Goal: Task Accomplishment & Management: Manage account settings

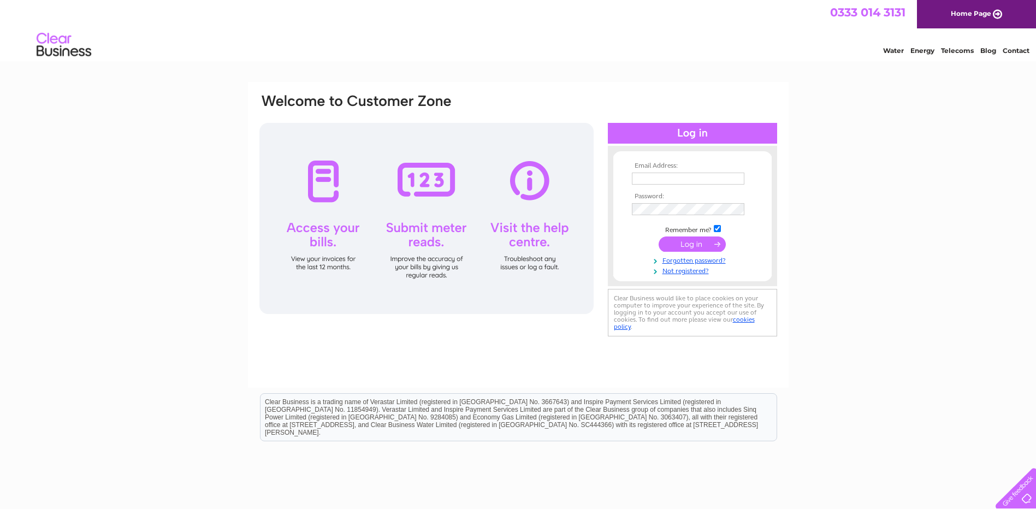
type input "audrey@excel-print.co.uk"
click at [695, 246] on input "submit" at bounding box center [691, 243] width 67 height 15
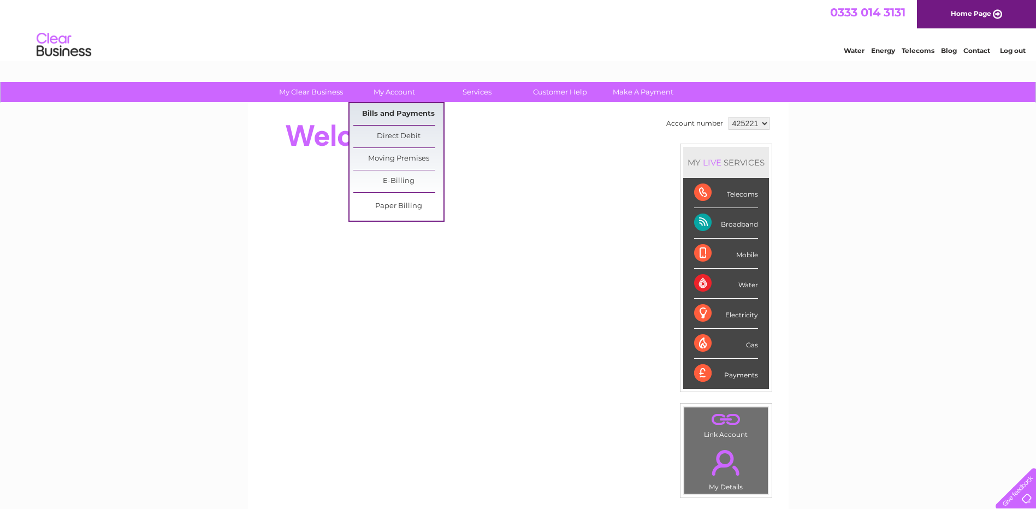
click at [382, 117] on link "Bills and Payments" at bounding box center [398, 114] width 90 height 22
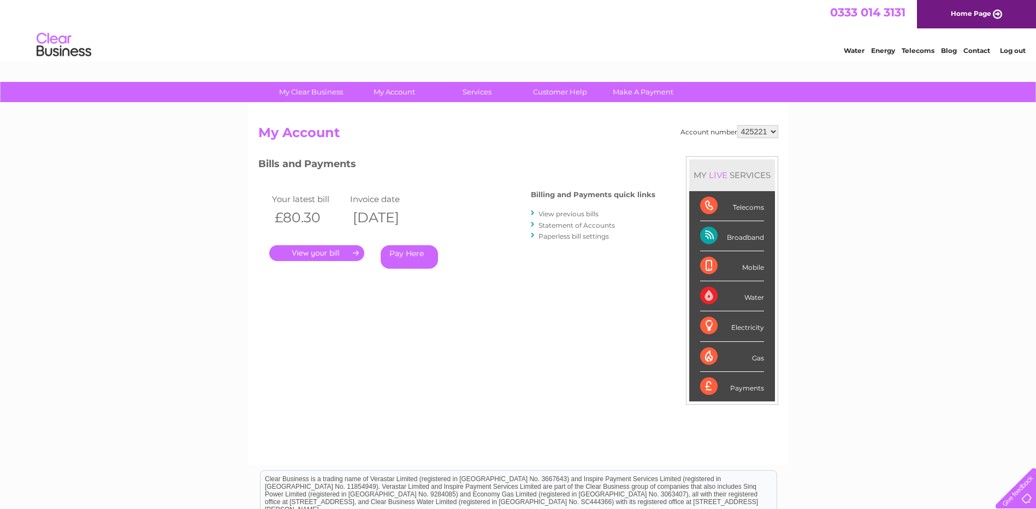
click at [326, 255] on link "." at bounding box center [316, 253] width 95 height 16
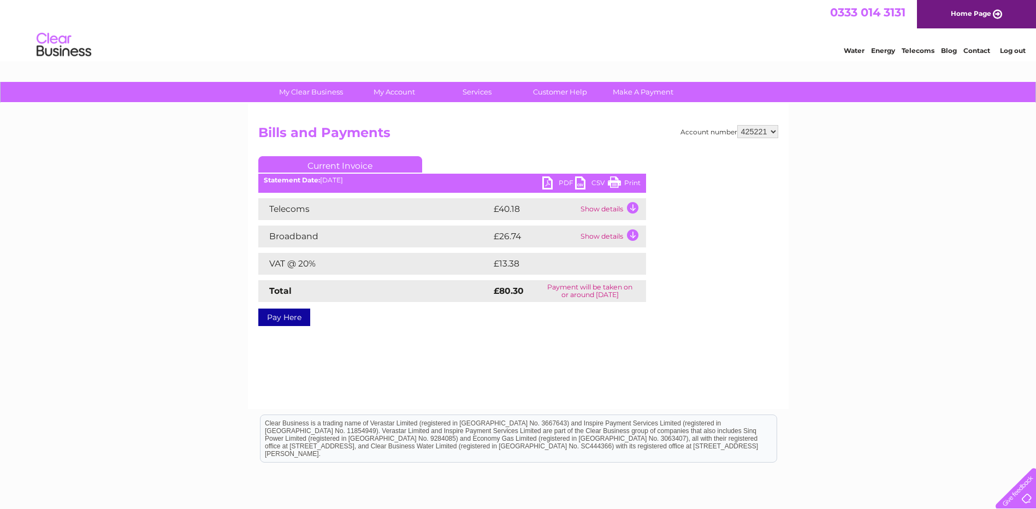
click at [617, 183] on link "Print" at bounding box center [624, 184] width 33 height 16
